Goal: Check status: Check status

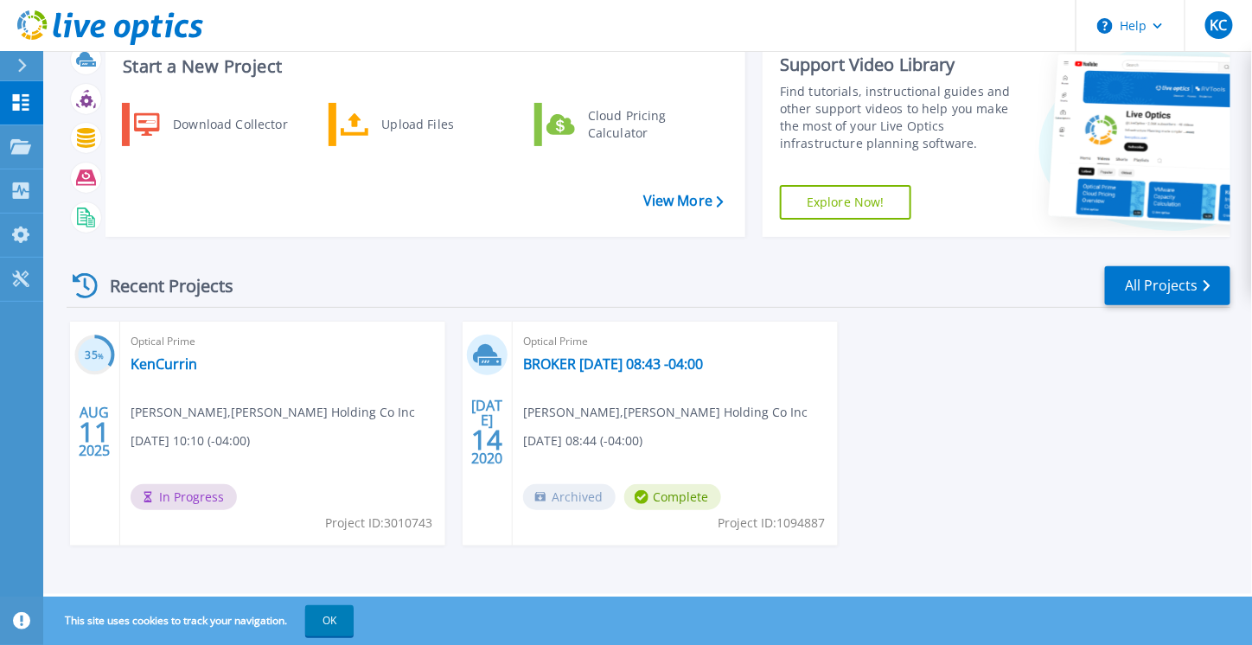
scroll to position [54, 0]
click at [187, 494] on span "In Progress" at bounding box center [184, 497] width 106 height 26
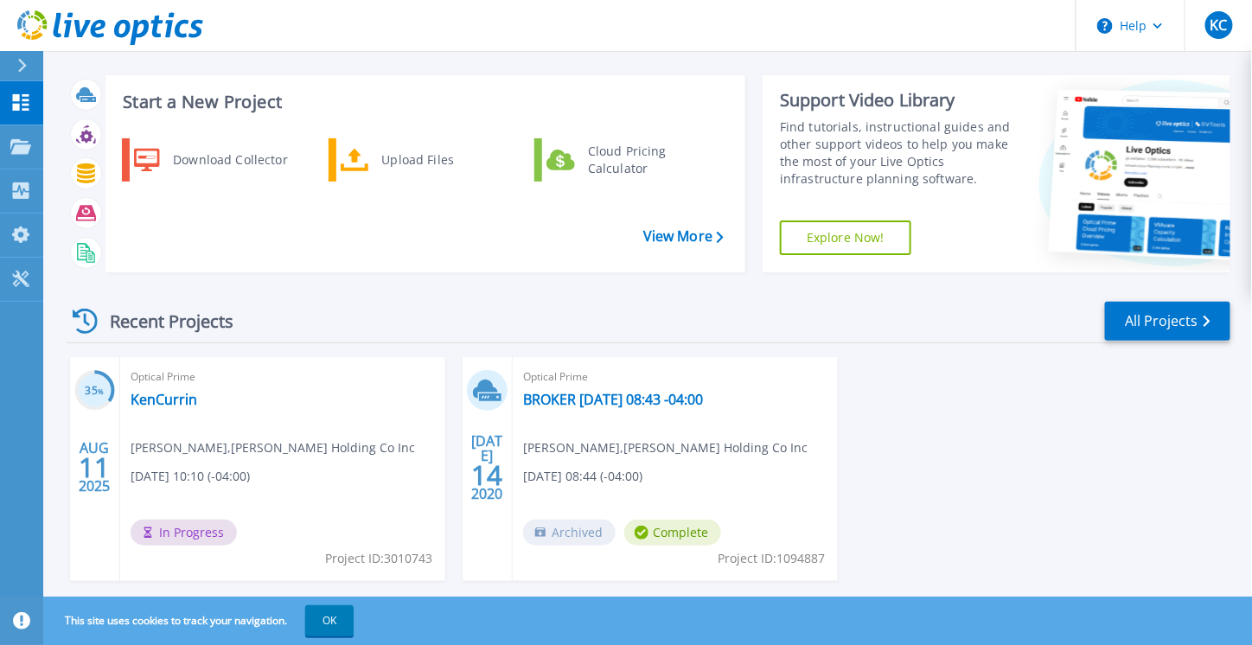
scroll to position [0, 0]
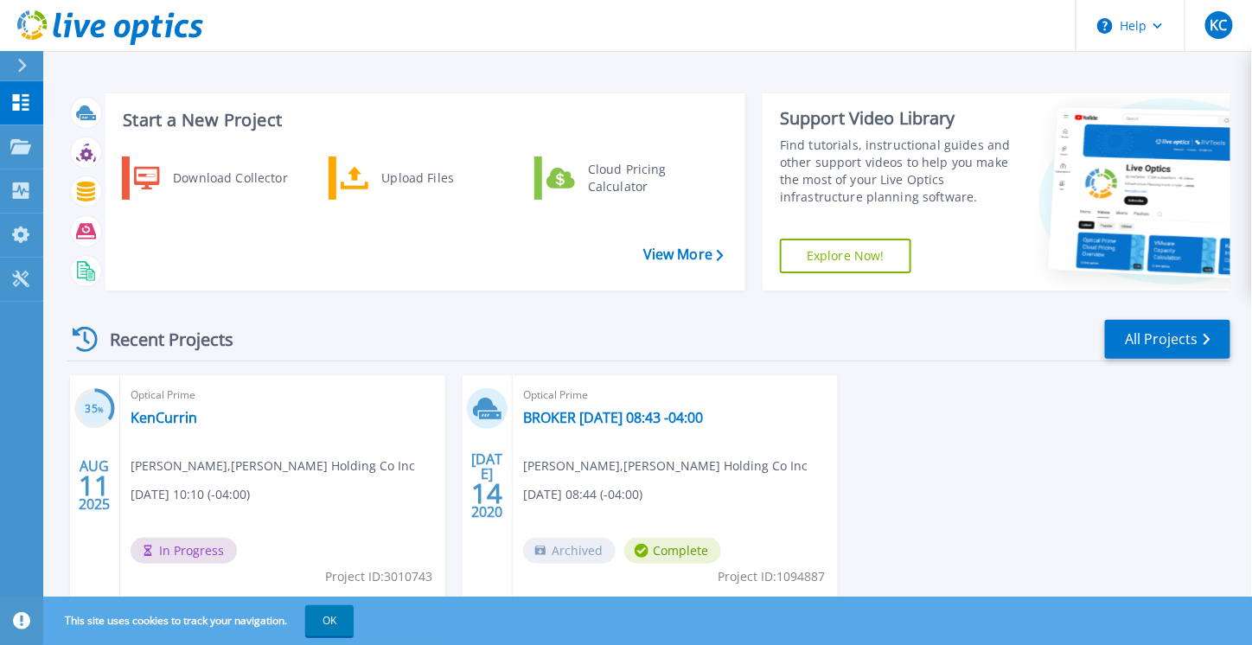
click at [22, 61] on icon at bounding box center [22, 66] width 10 height 14
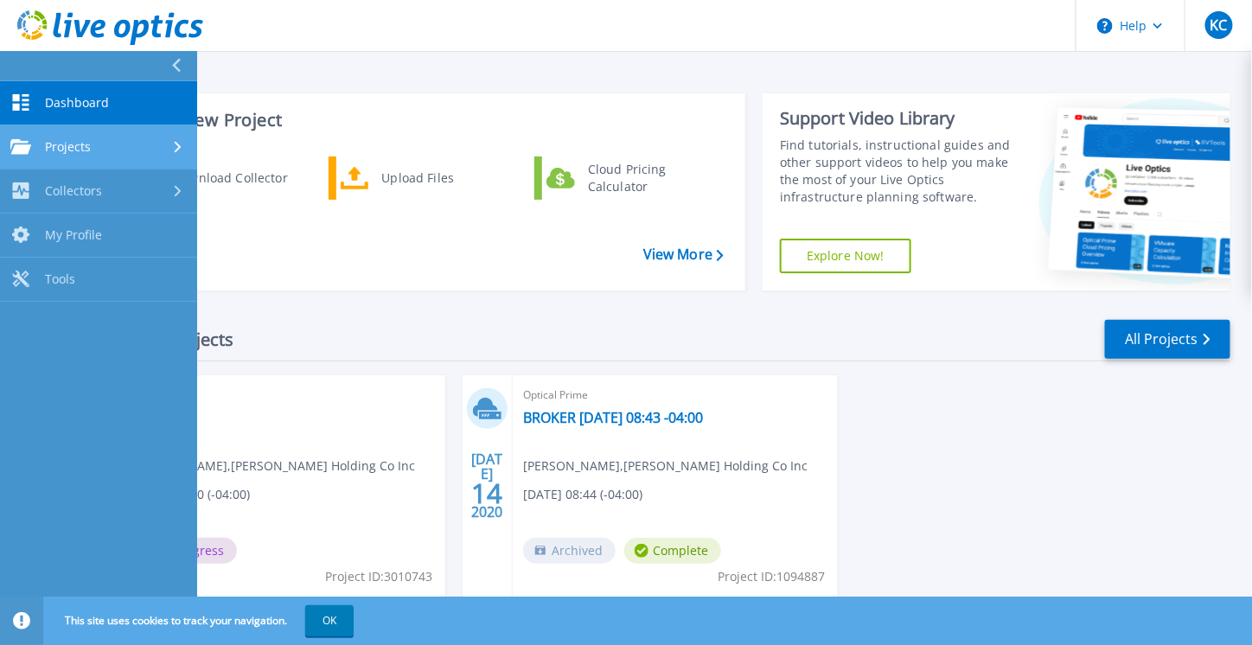
click at [112, 158] on link "Projects Projects" at bounding box center [98, 147] width 197 height 44
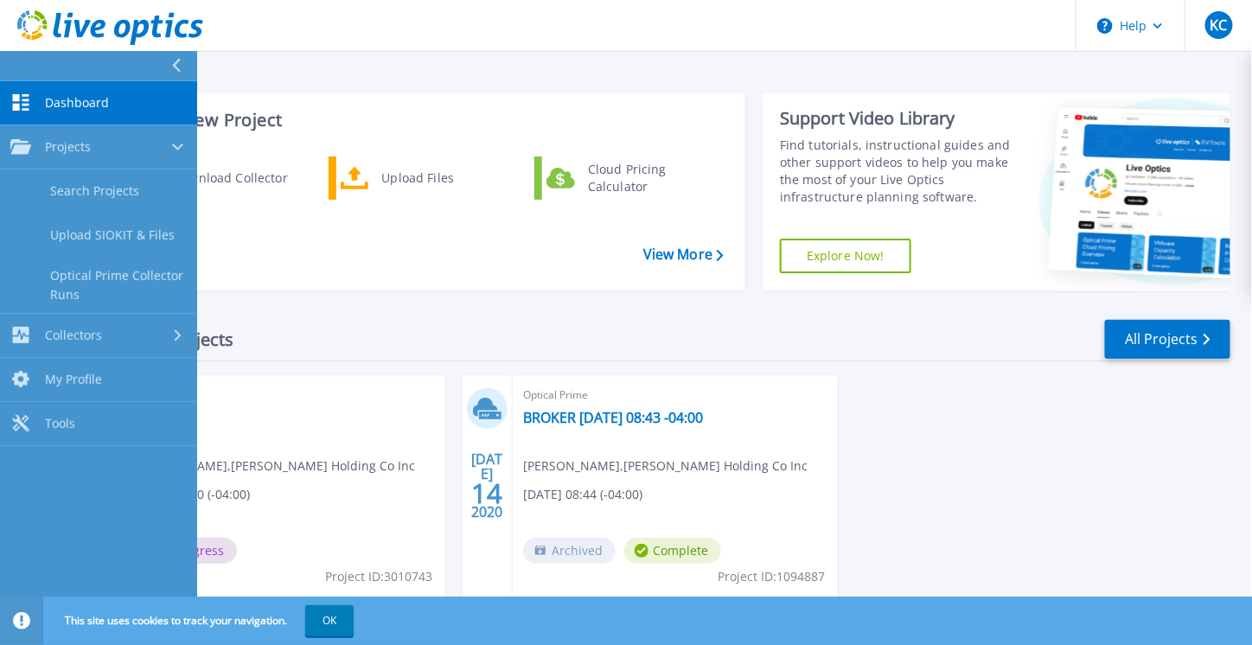
click at [647, 338] on div "Recent Projects All Projects" at bounding box center [648, 339] width 1163 height 43
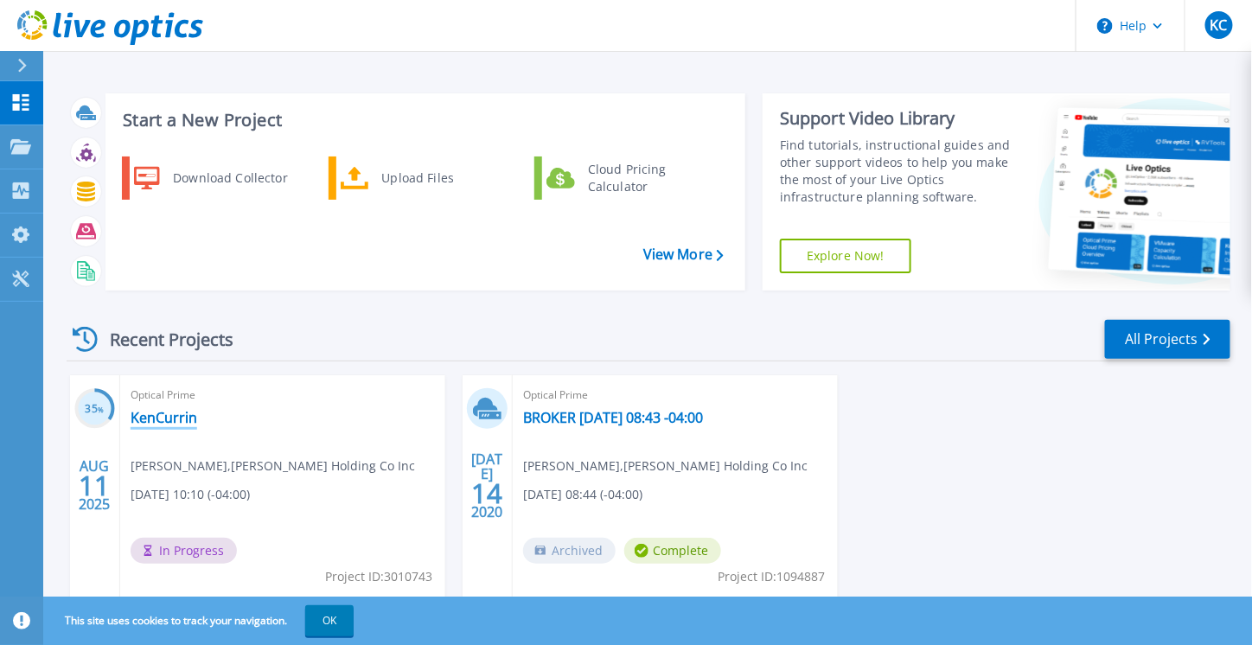
click at [169, 419] on link "KenCurrin" at bounding box center [164, 417] width 67 height 17
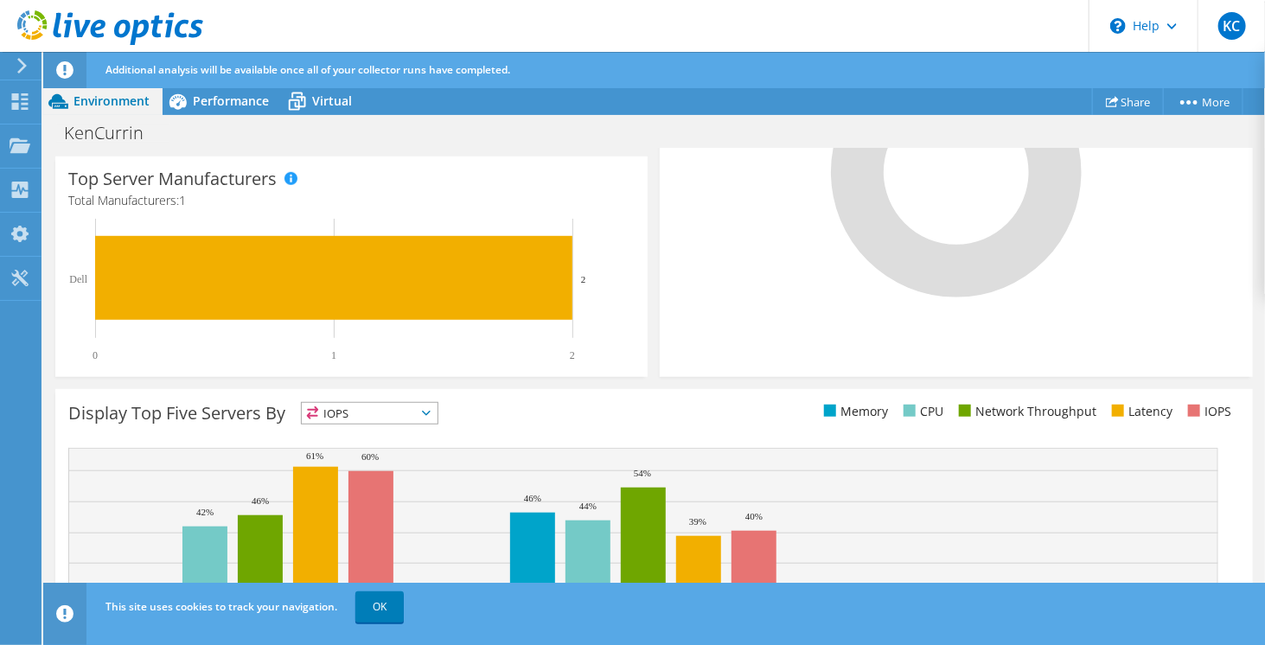
scroll to position [609, 0]
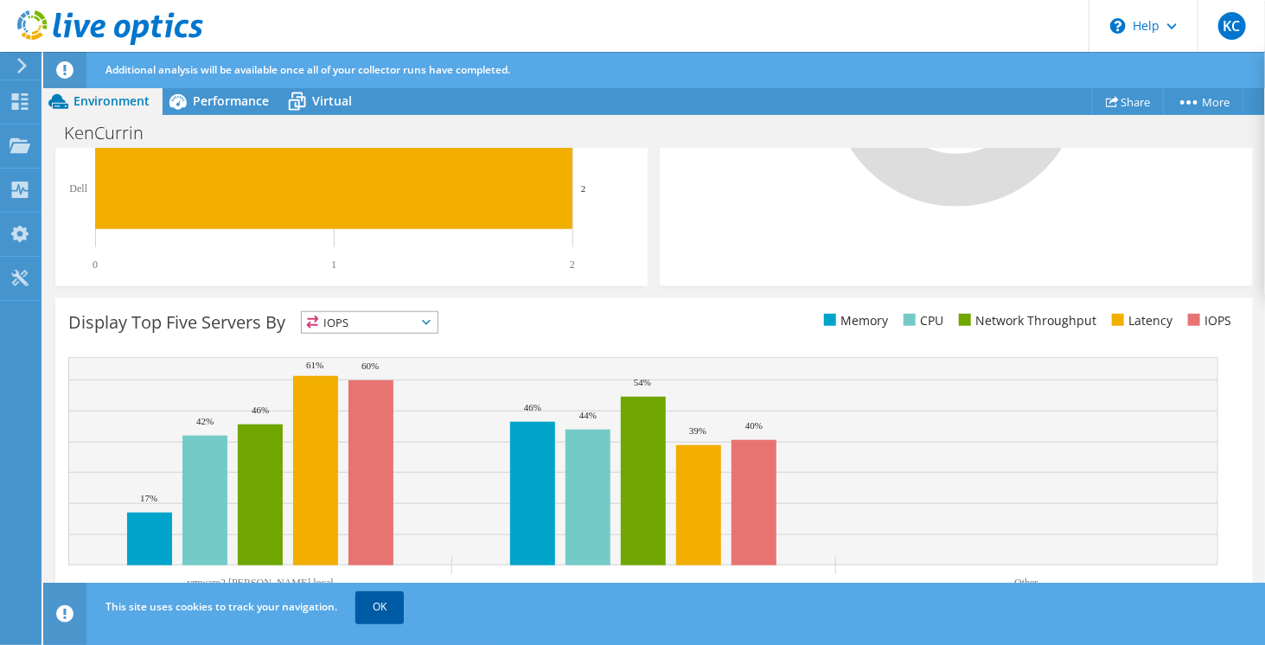
click at [364, 606] on link "OK" at bounding box center [379, 606] width 48 height 31
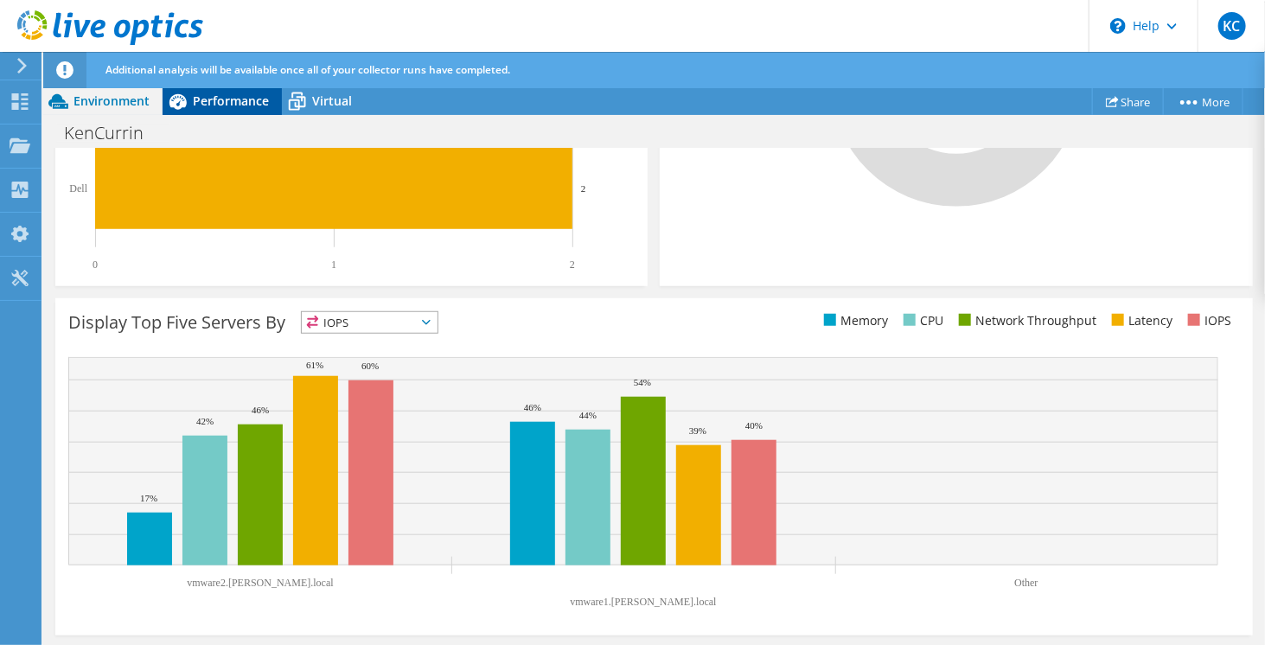
click at [214, 100] on span "Performance" at bounding box center [231, 100] width 76 height 16
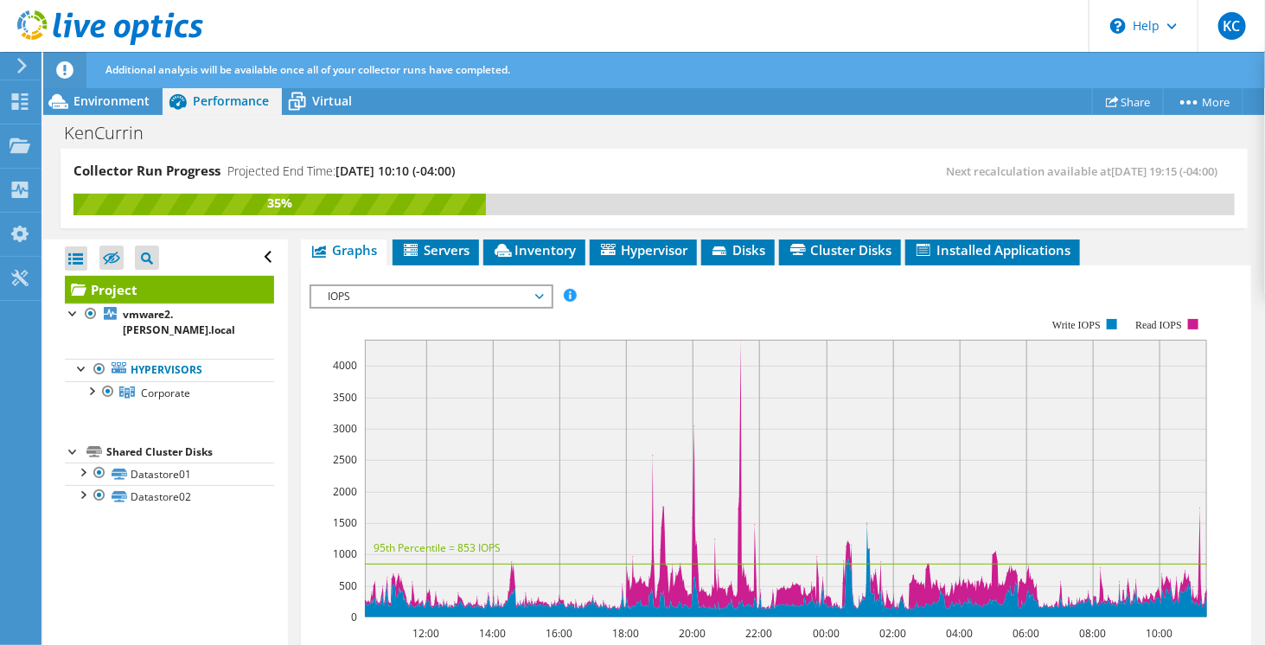
scroll to position [259, 0]
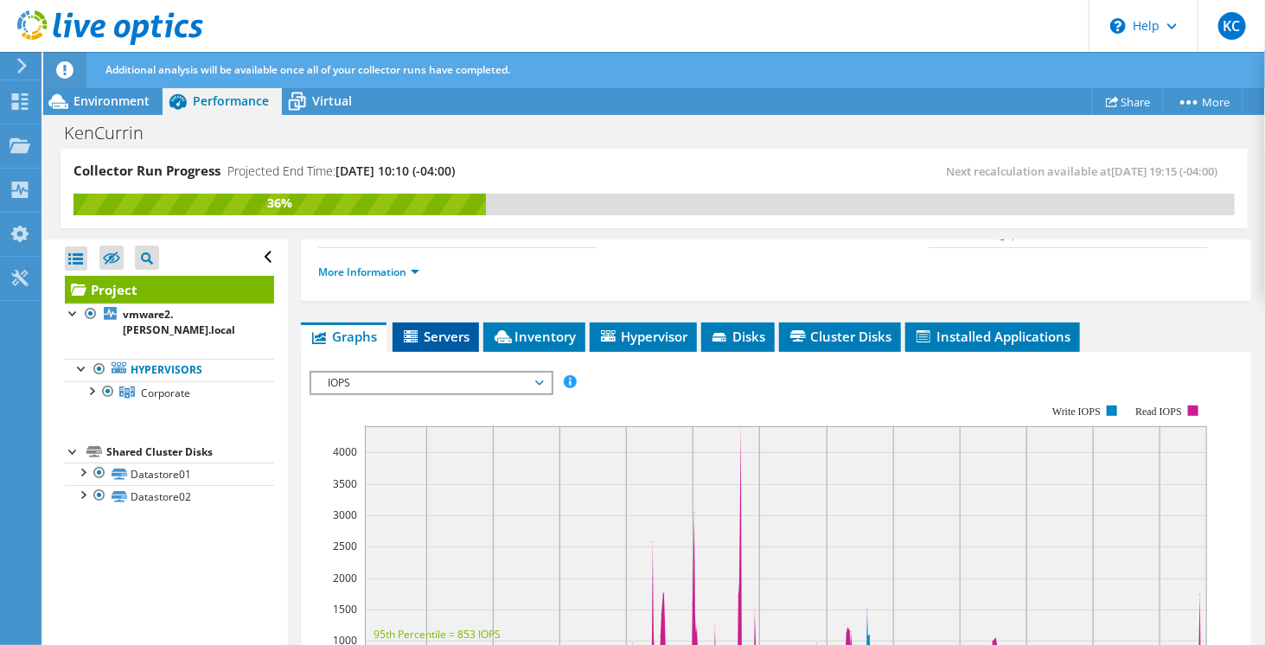
click at [439, 345] on span "Servers" at bounding box center [435, 336] width 69 height 17
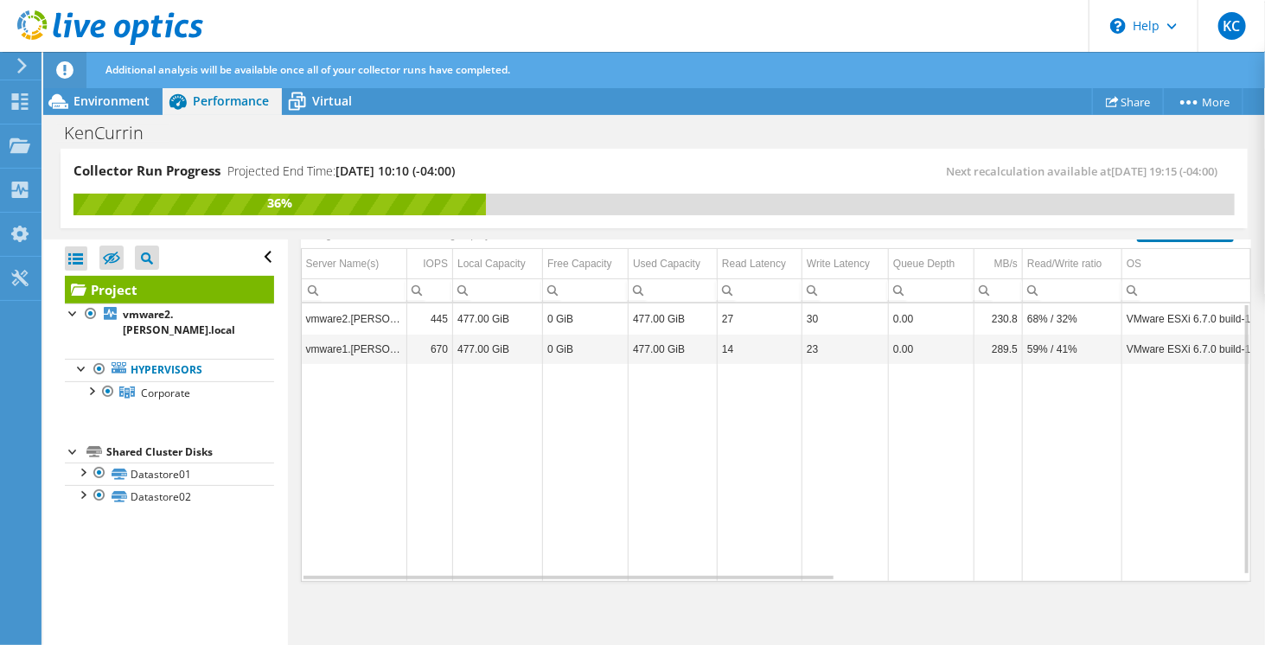
scroll to position [328, 0]
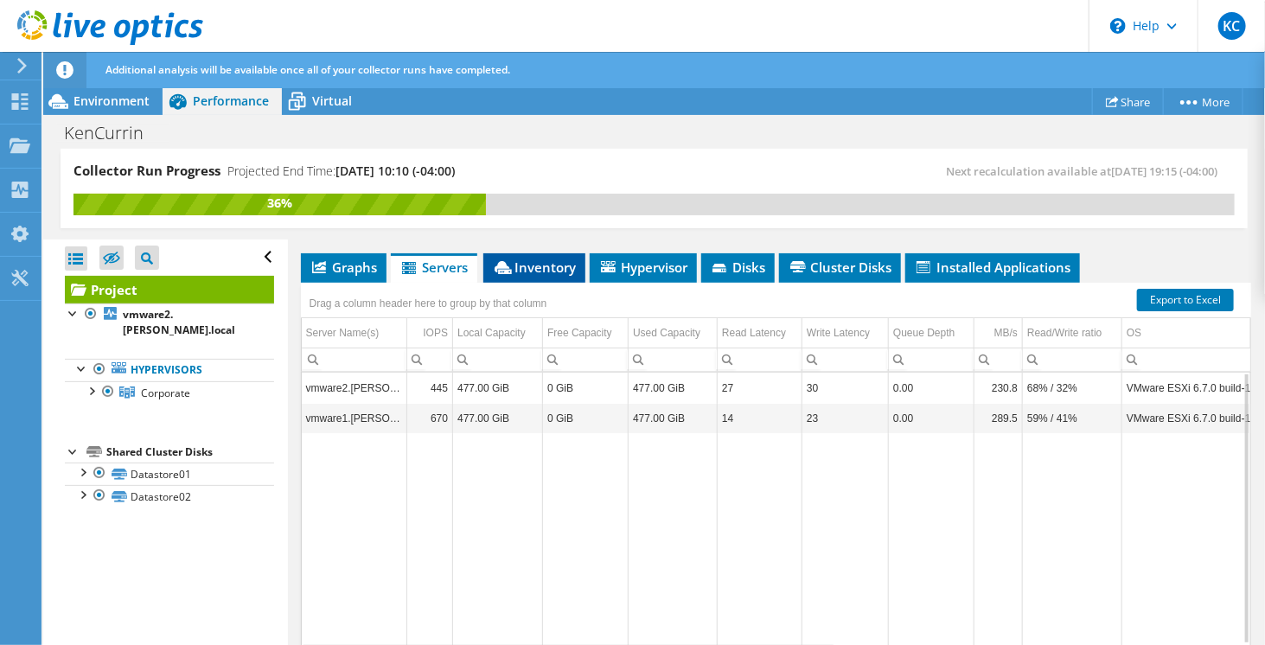
click at [545, 276] on span "Inventory" at bounding box center [534, 266] width 85 height 17
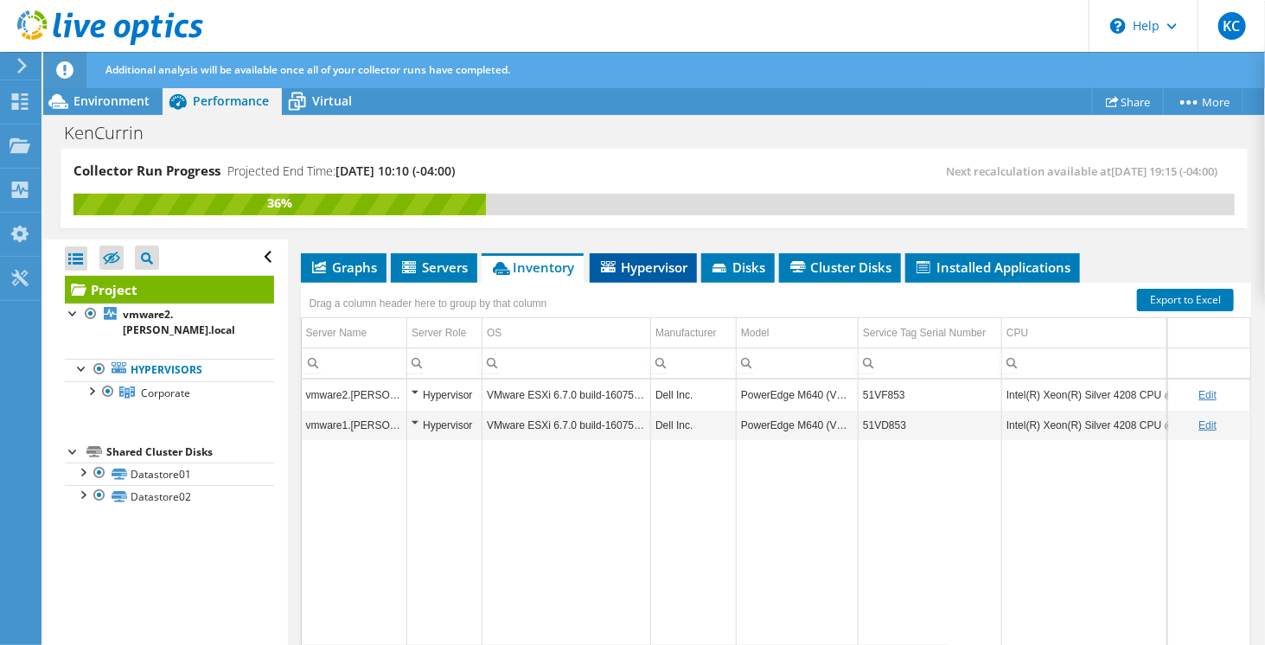
click at [627, 276] on span "Hypervisor" at bounding box center [643, 266] width 90 height 17
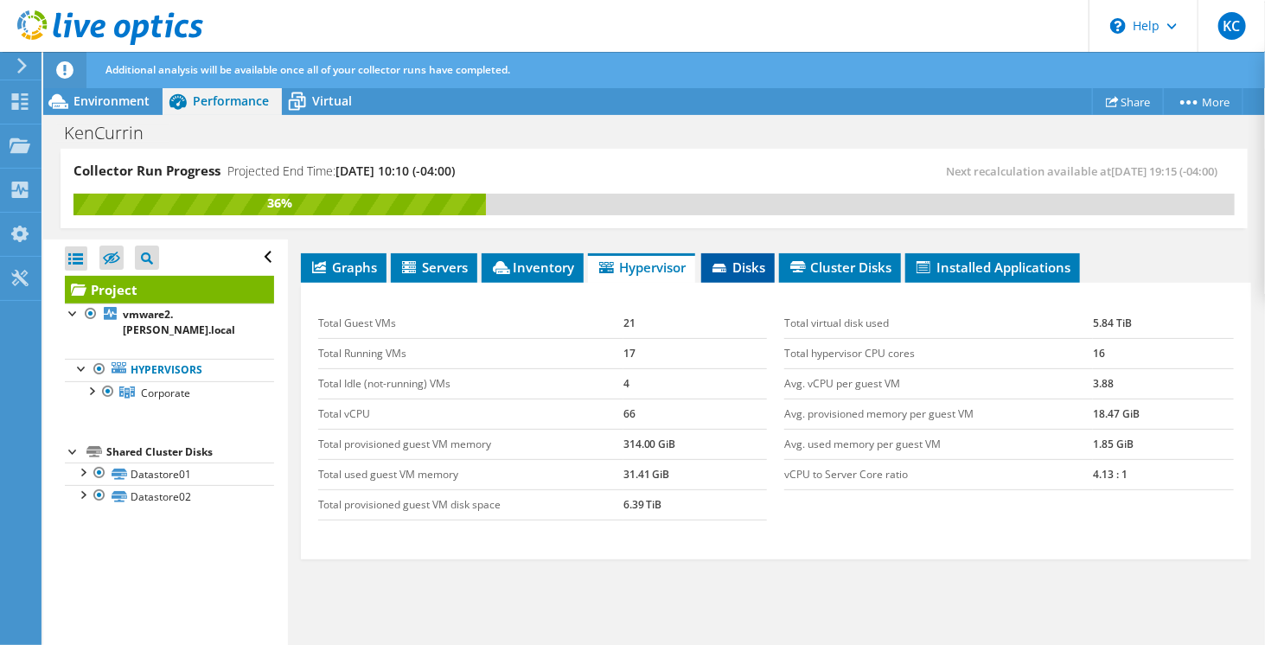
click at [726, 275] on icon at bounding box center [720, 269] width 17 height 11
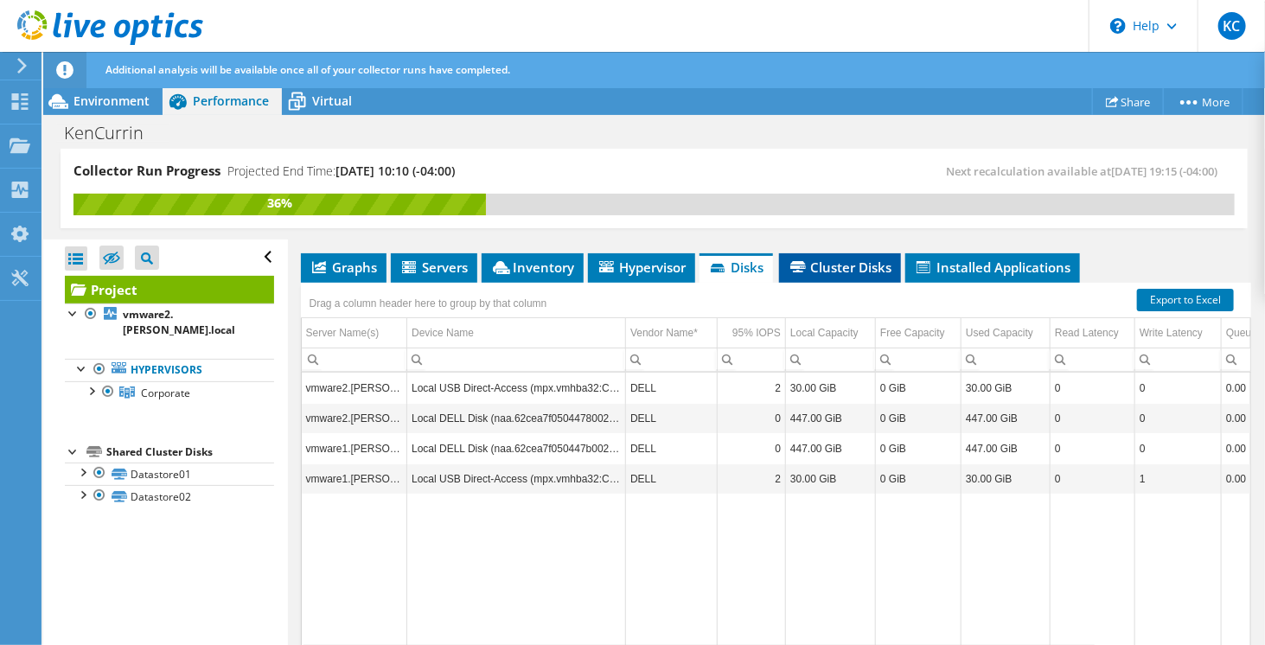
click at [800, 272] on icon at bounding box center [798, 266] width 16 height 11
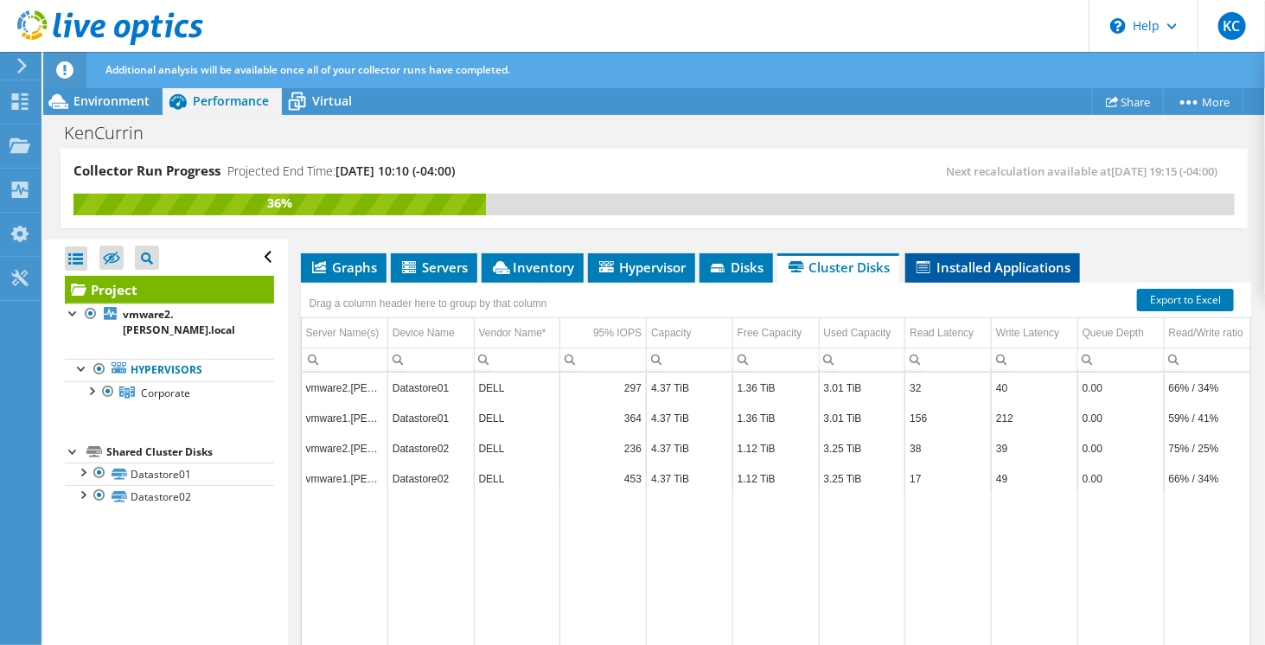
click at [990, 276] on span "Installed Applications" at bounding box center [992, 266] width 157 height 17
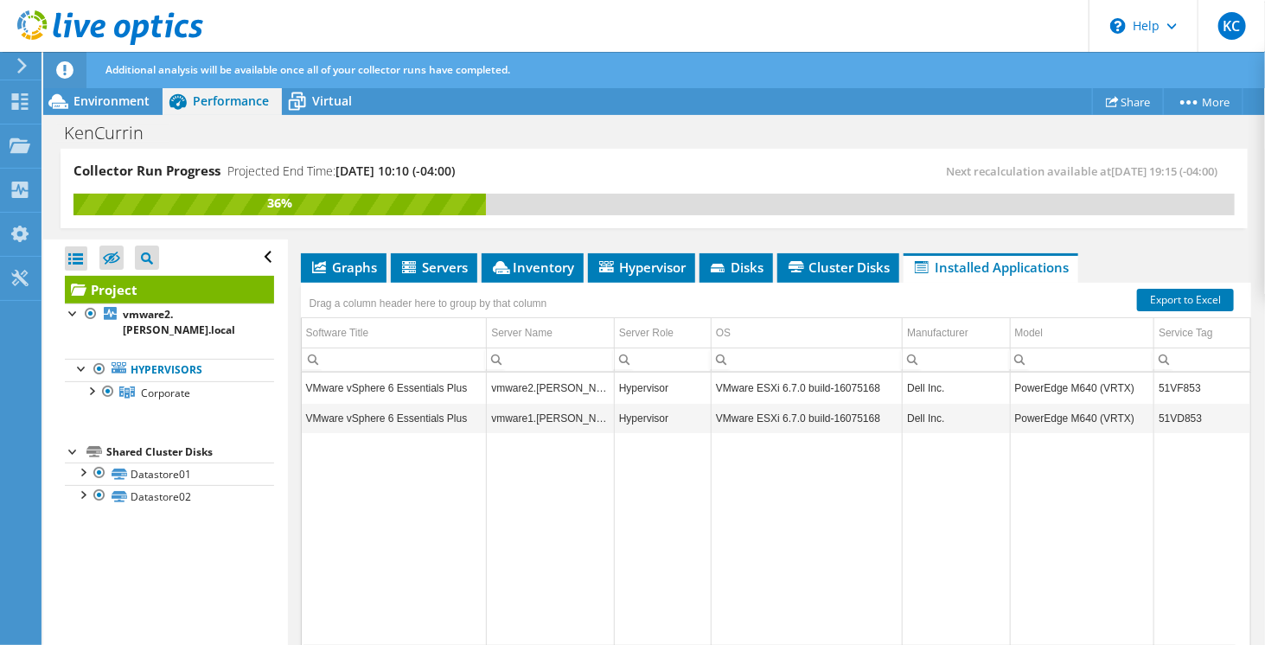
click at [399, 400] on td "VMware vSphere 6 Essentials Plus" at bounding box center [394, 388] width 185 height 30
click at [70, 308] on div at bounding box center [73, 311] width 17 height 17
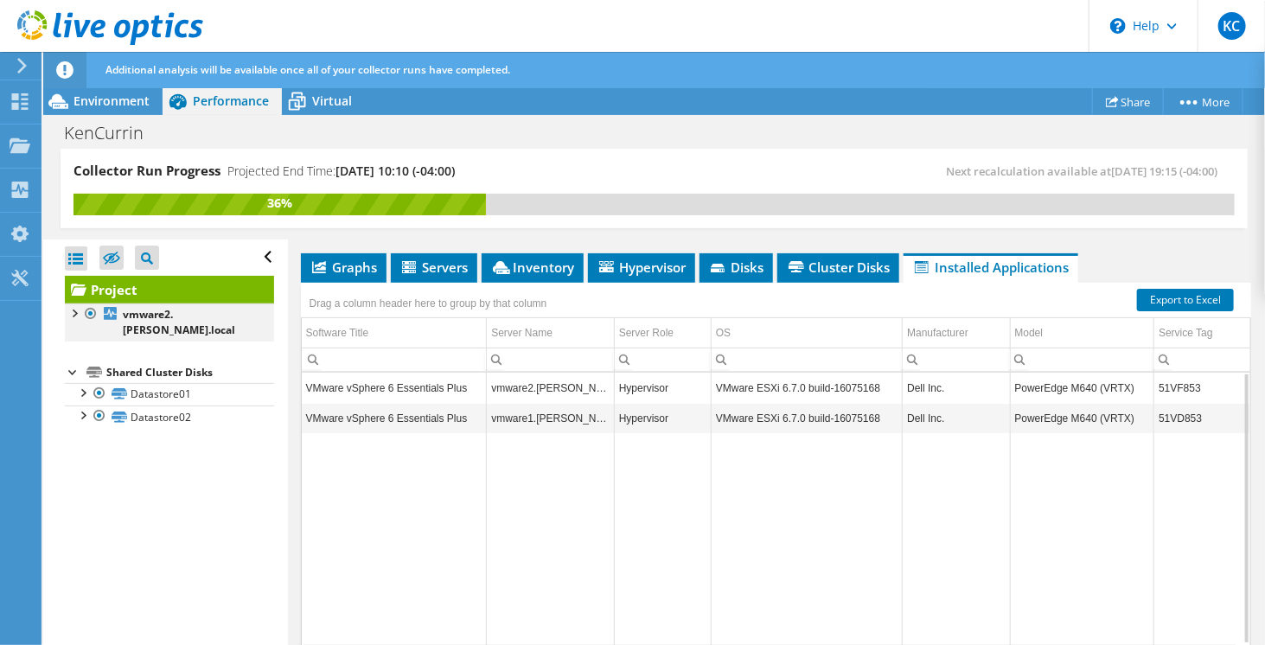
click at [70, 308] on div at bounding box center [73, 311] width 17 height 17
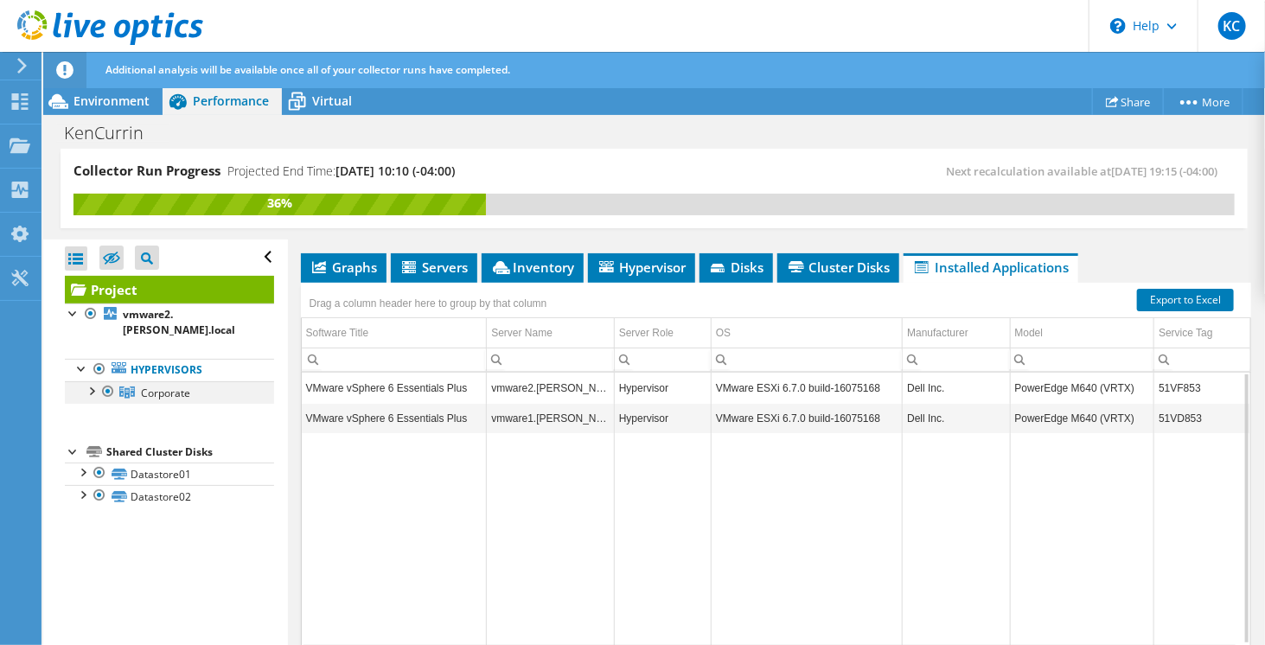
click at [88, 381] on div at bounding box center [90, 389] width 17 height 17
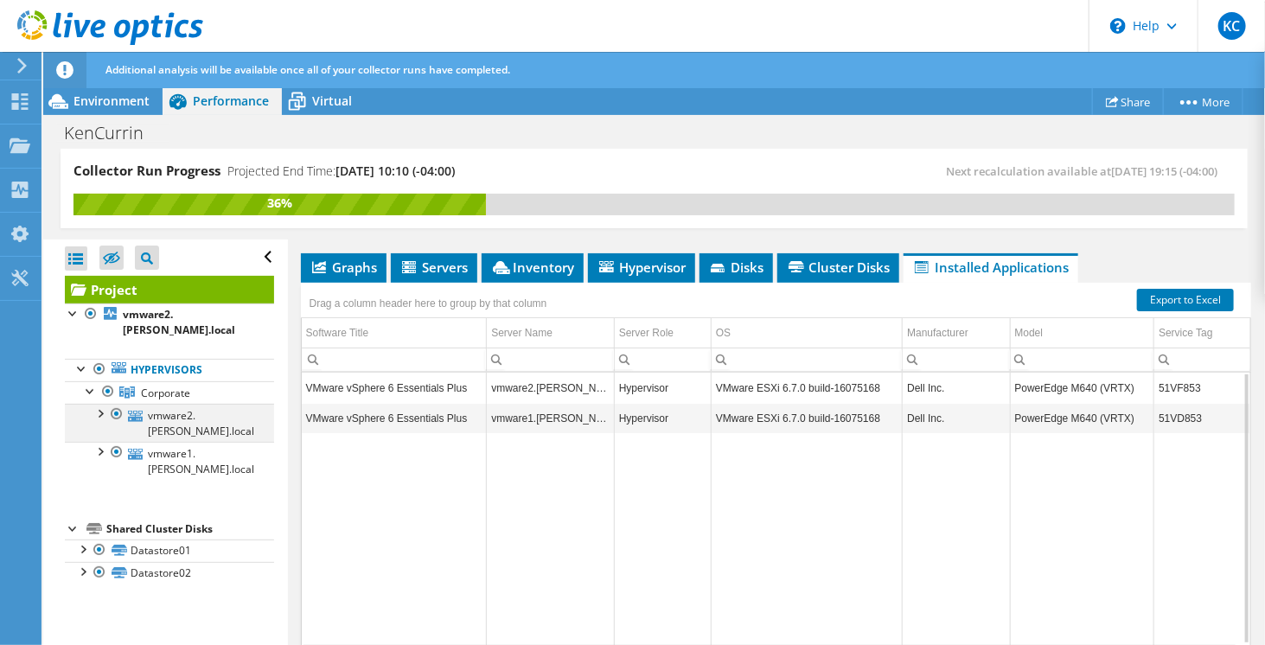
click at [102, 404] on div at bounding box center [99, 412] width 17 height 17
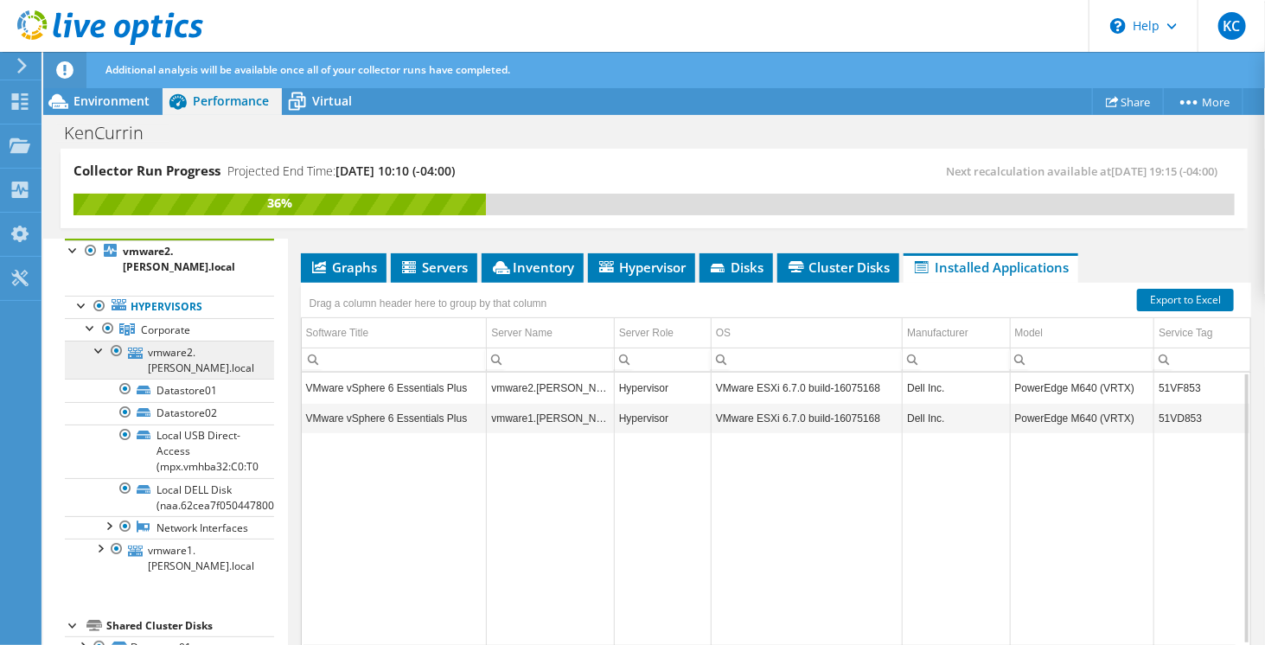
scroll to position [83, 0]
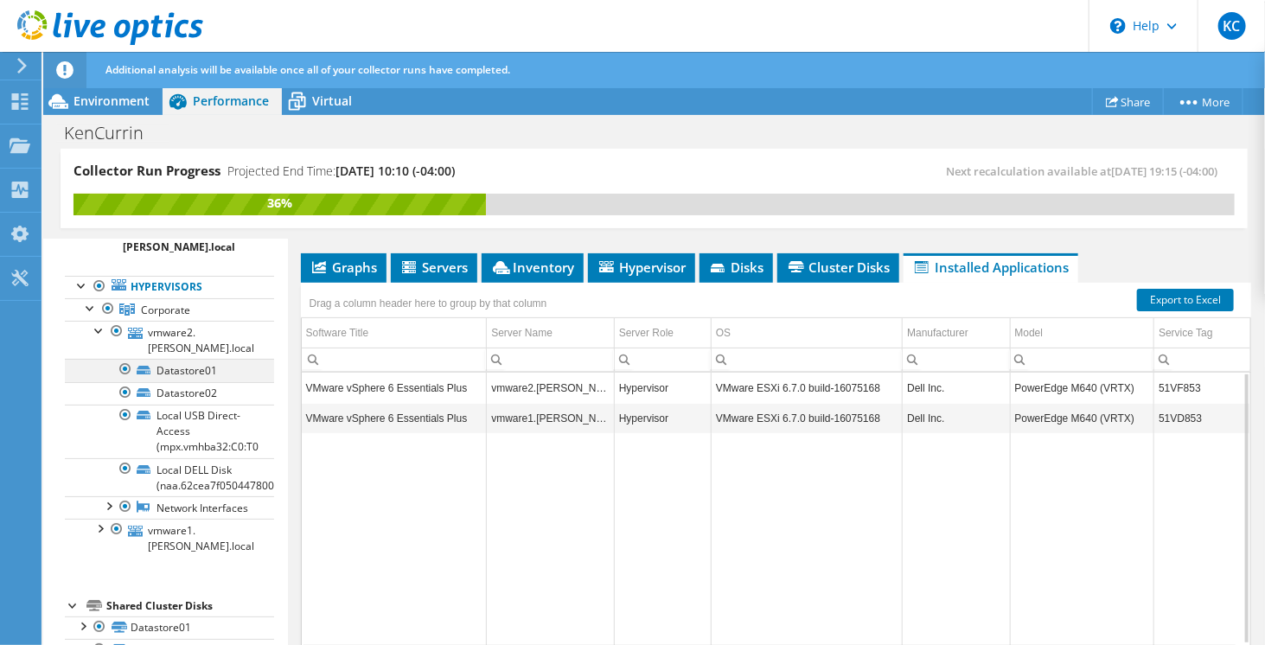
click at [119, 359] on div at bounding box center [125, 369] width 17 height 21
click at [109, 496] on div at bounding box center [107, 504] width 17 height 17
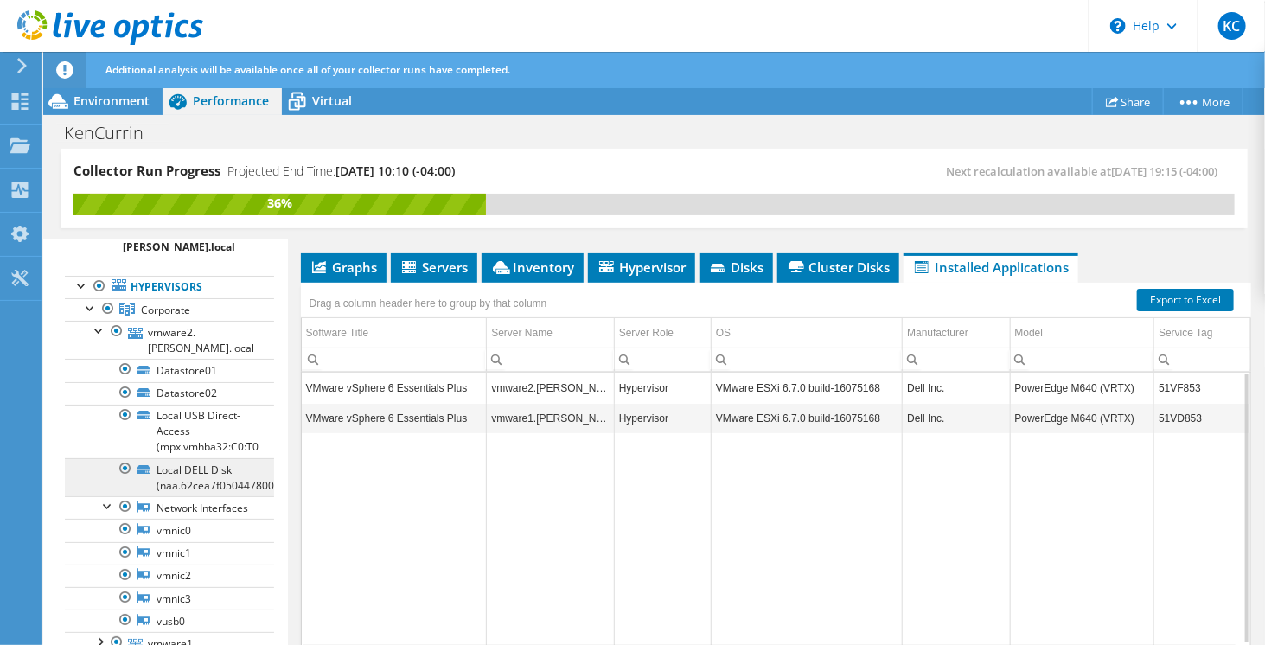
scroll to position [194, 0]
